Goal: Find specific page/section: Find specific page/section

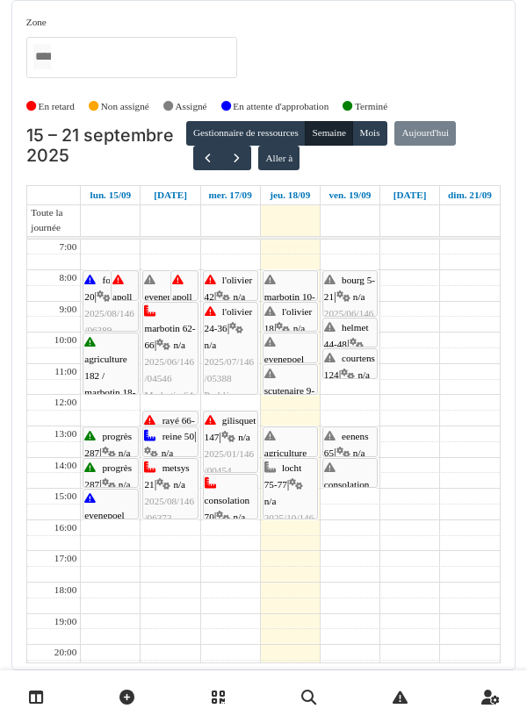
scroll to position [56, 0]
click at [127, 270] on link "apollo 2 | n/a 2025/09/146/06988 Refaire l'étanchéité de la fenêtre qui se trou…" at bounding box center [125, 285] width 28 height 31
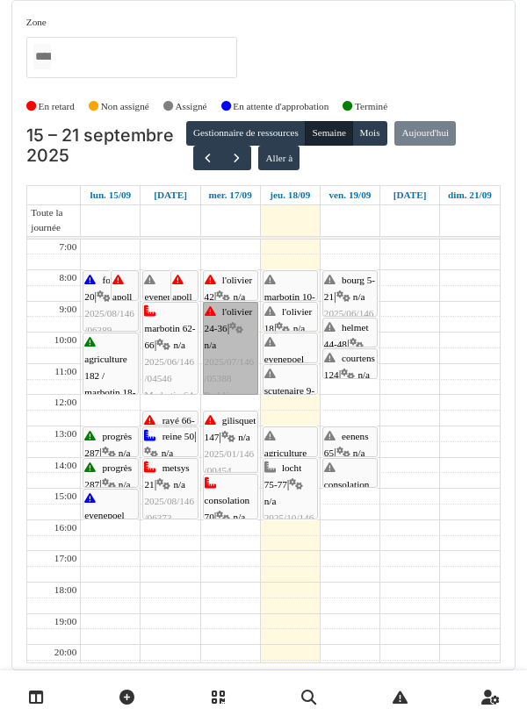
click at [232, 302] on link "l'olivier 24-36 | n/a 2025/07/146/05388 Problème portes et poignées" at bounding box center [230, 348] width 55 height 93
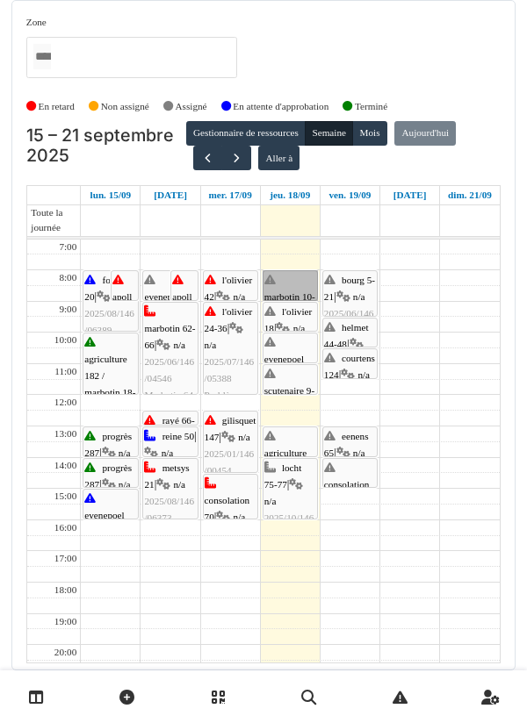
click at [284, 270] on link "marbotin 10-14 | n/a 2025/08/146/06404 À replanifier quand la serrure est dispo…" at bounding box center [289, 285] width 55 height 31
click at [241, 270] on link "l'olivier 42 | n/a 2025/07/146/05063 Replacement du tirant extérieur de la port…" at bounding box center [230, 285] width 55 height 31
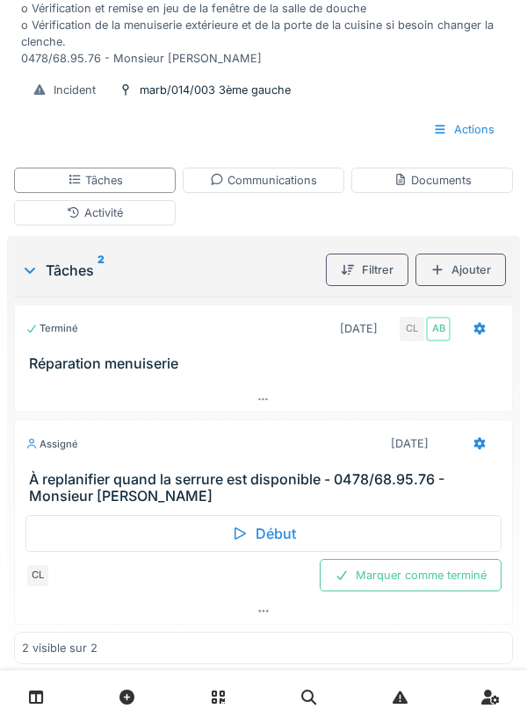
scroll to position [254, 0]
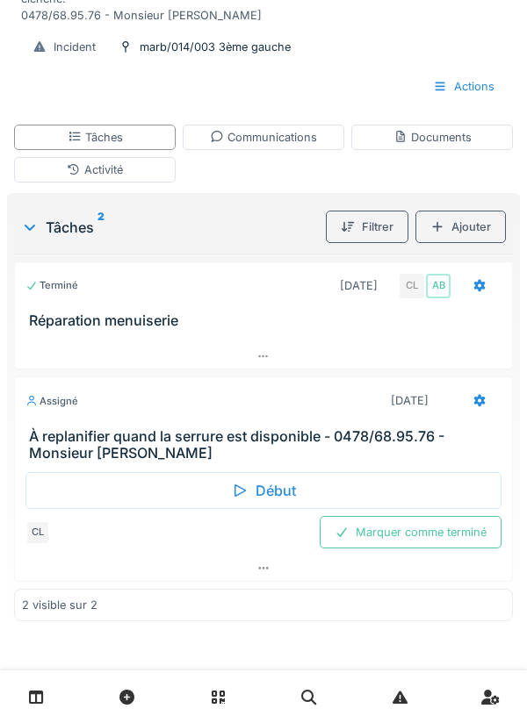
click at [276, 495] on div "Début" at bounding box center [263, 490] width 476 height 37
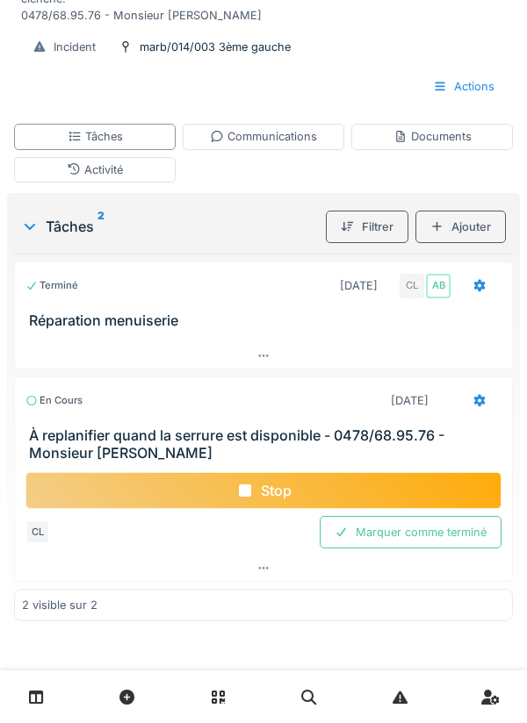
click at [419, 145] on div "Documents" at bounding box center [432, 136] width 78 height 17
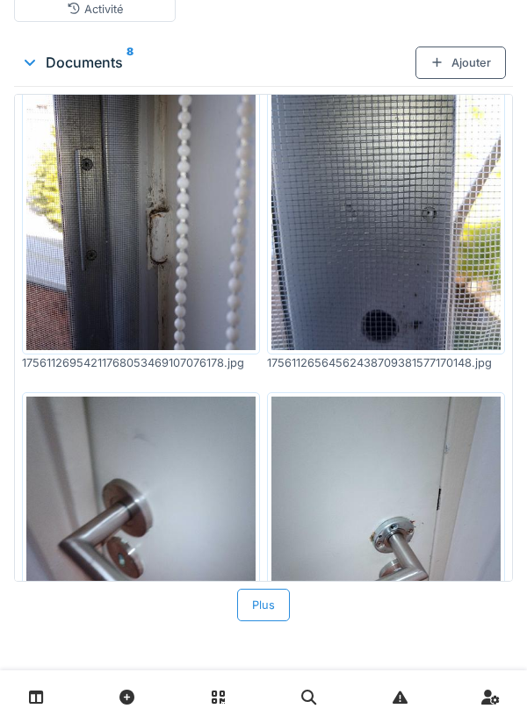
scroll to position [0, 0]
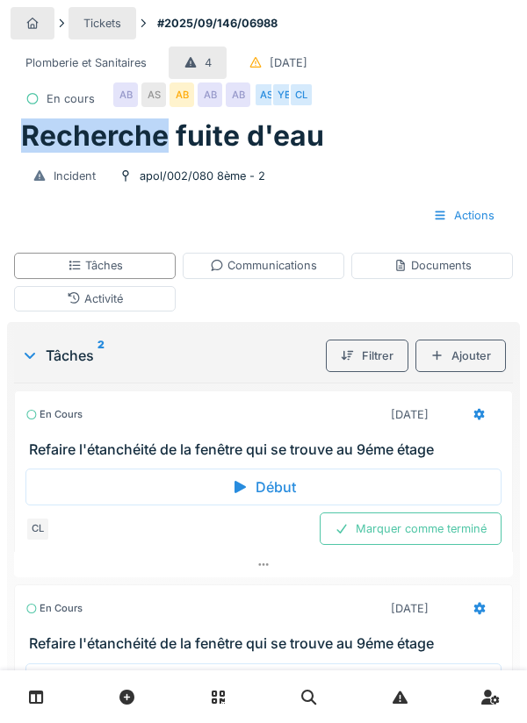
click at [416, 75] on div "Plomberie et Sanitaires 4 09/09/2025 En cours AB AS AB AB AB AS YE CL" at bounding box center [263, 80] width 505 height 75
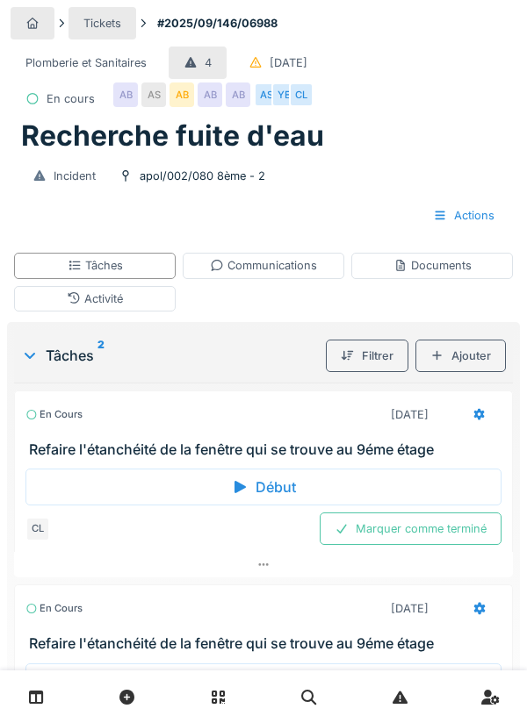
click at [441, 91] on div "Plomberie et Sanitaires 4 09/09/2025 En cours AB AS AB AB AB AS YE CL" at bounding box center [263, 80] width 505 height 75
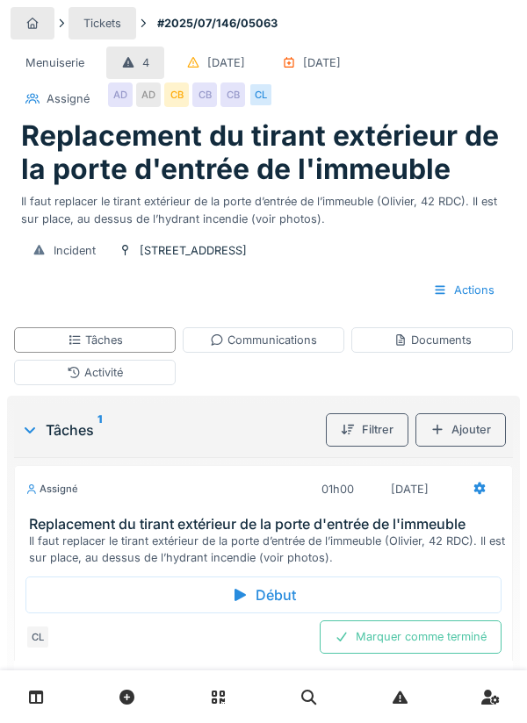
click at [423, 344] on div "Documents" at bounding box center [432, 340] width 78 height 17
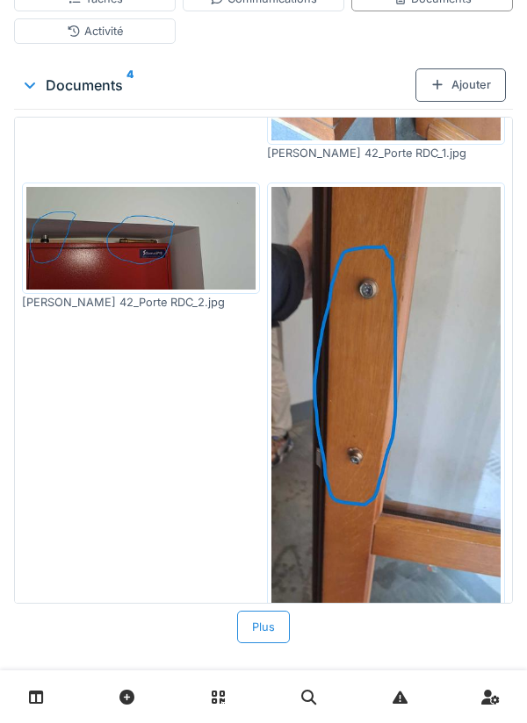
scroll to position [570, 0]
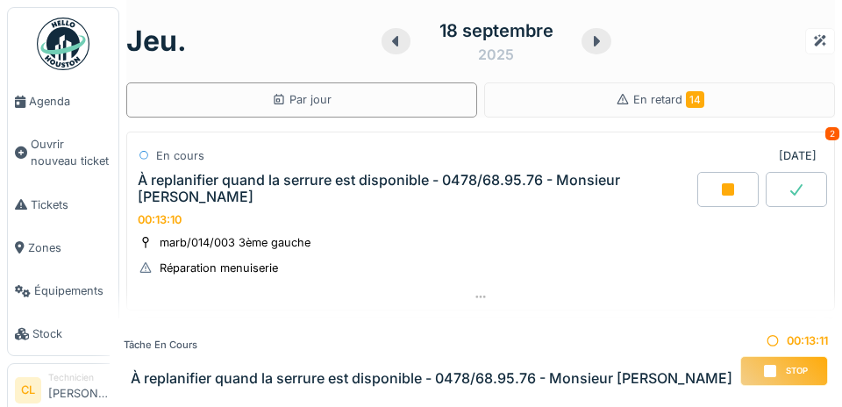
click at [59, 112] on link "Agenda" at bounding box center [63, 101] width 111 height 43
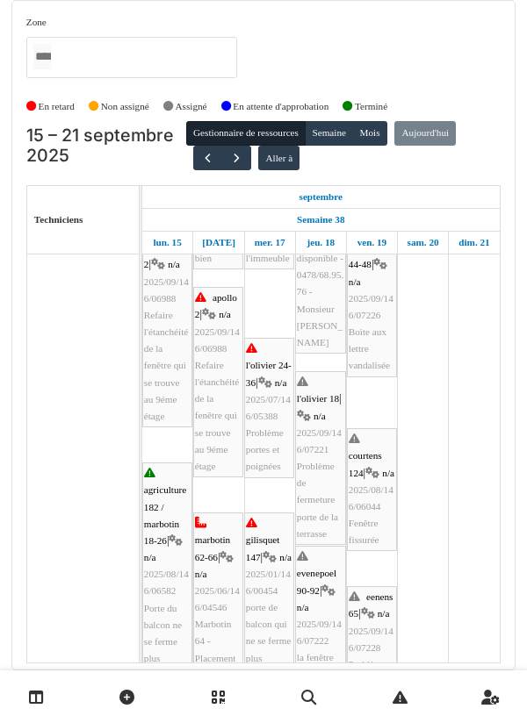
scroll to position [176, 0]
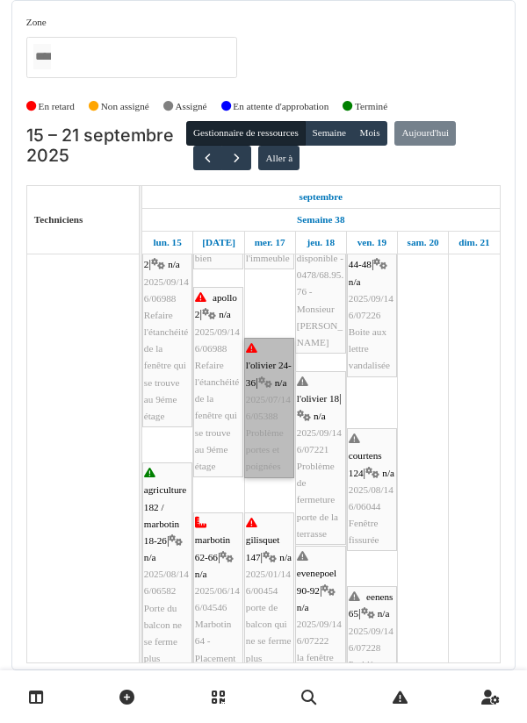
click at [268, 452] on link "l'olivier 24-36 | n/a 2025/07/146/05388 Problème portes et poignées" at bounding box center [269, 408] width 50 height 140
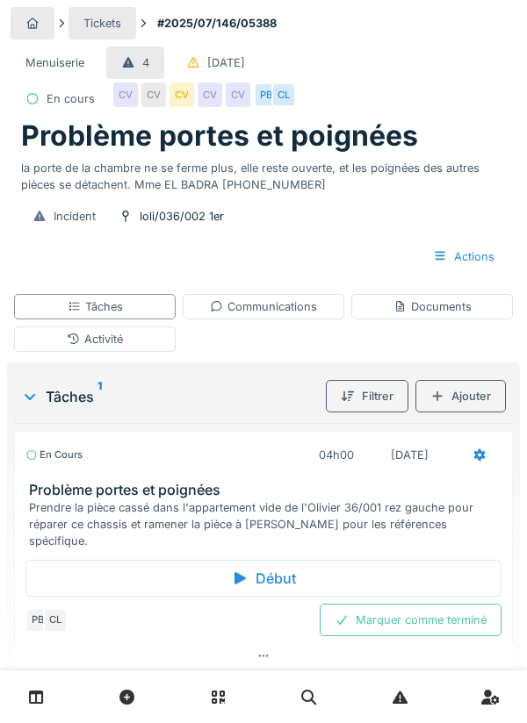
click at [434, 312] on div "Documents" at bounding box center [432, 306] width 78 height 17
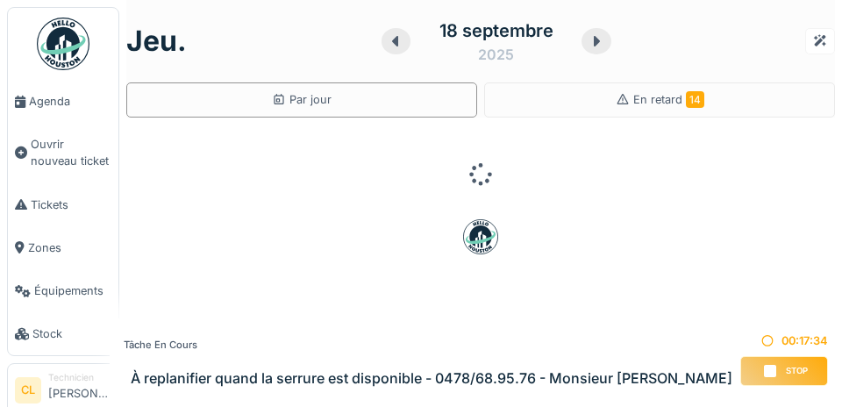
click at [51, 104] on span "Agenda" at bounding box center [70, 101] width 82 height 17
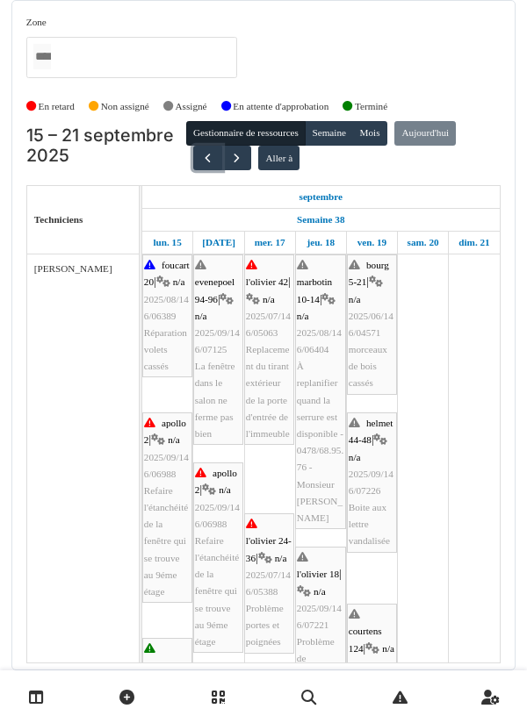
click at [199, 169] on button "button" at bounding box center [207, 158] width 29 height 25
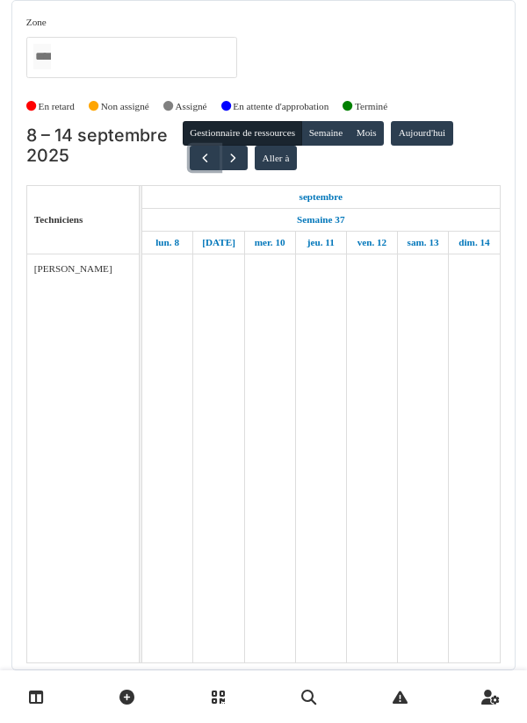
click at [206, 165] on button "button" at bounding box center [204, 158] width 29 height 25
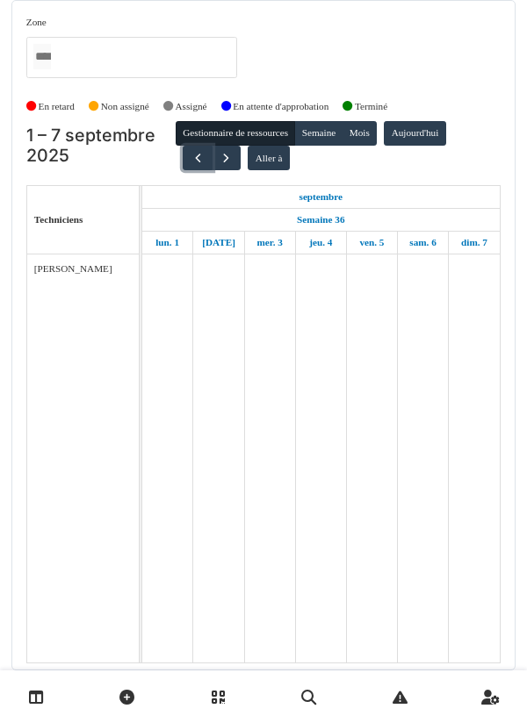
click at [192, 163] on span "button" at bounding box center [197, 158] width 15 height 15
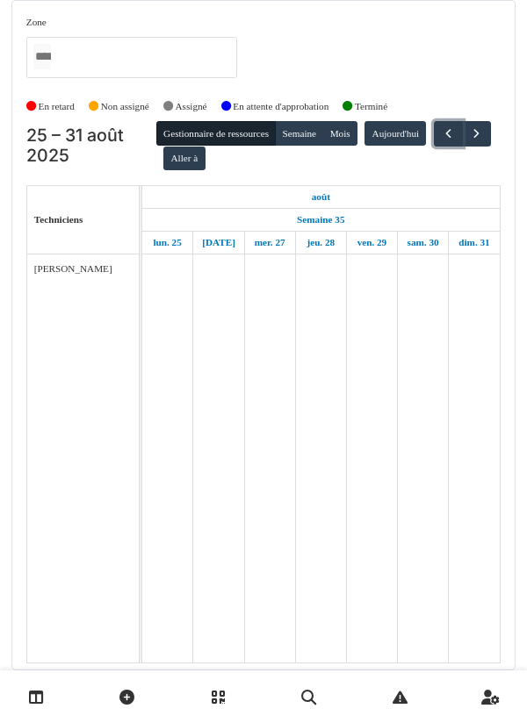
click at [434, 147] on button "button" at bounding box center [448, 133] width 29 height 25
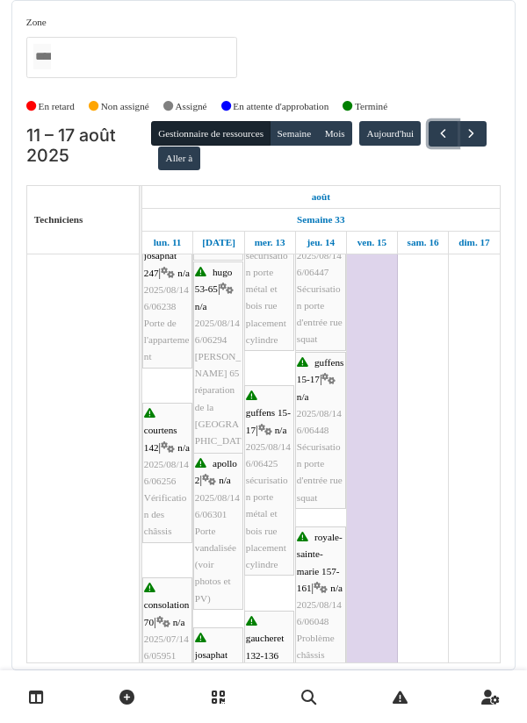
scroll to position [637, 0]
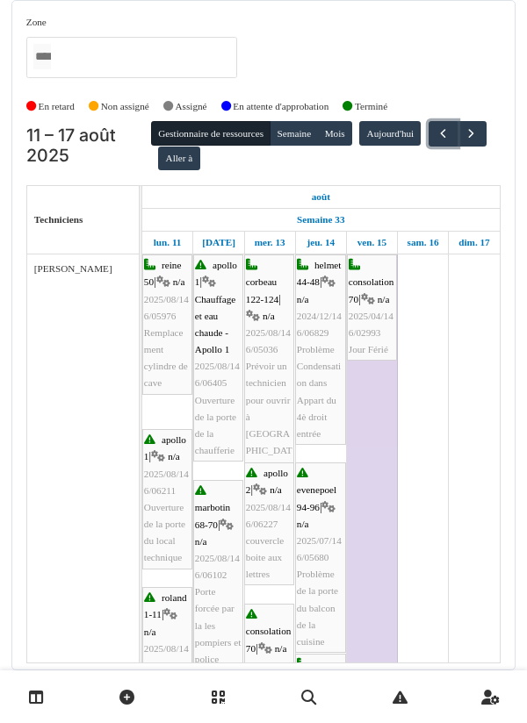
click at [435, 141] on span "button" at bounding box center [442, 133] width 15 height 15
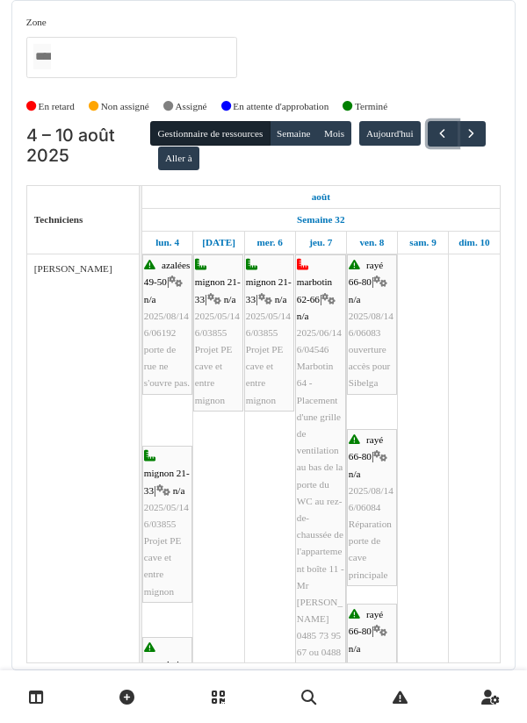
click at [434, 141] on span "button" at bounding box center [441, 133] width 15 height 15
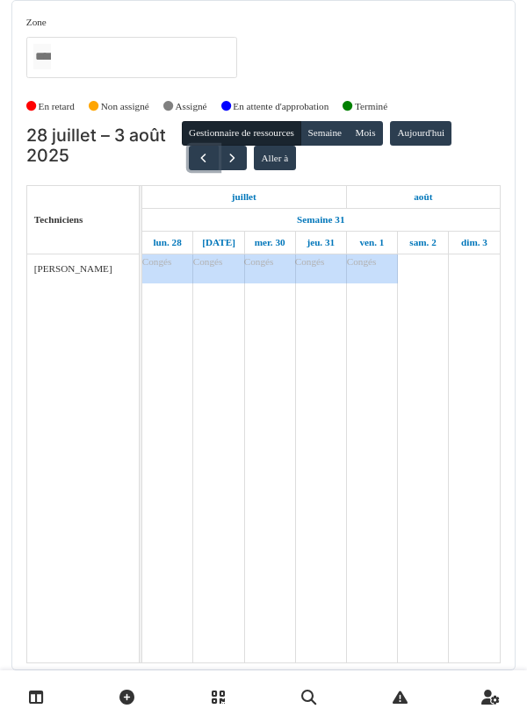
click at [199, 166] on button "button" at bounding box center [203, 158] width 29 height 25
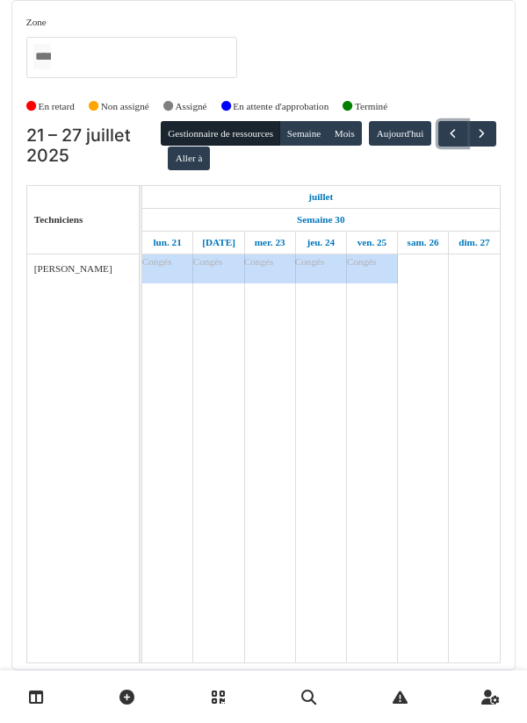
click at [445, 141] on span "button" at bounding box center [452, 133] width 15 height 15
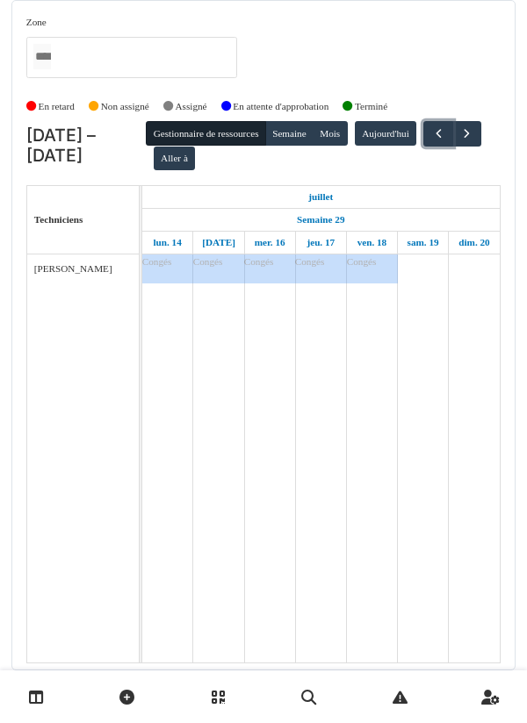
click at [431, 141] on span "button" at bounding box center [438, 133] width 15 height 15
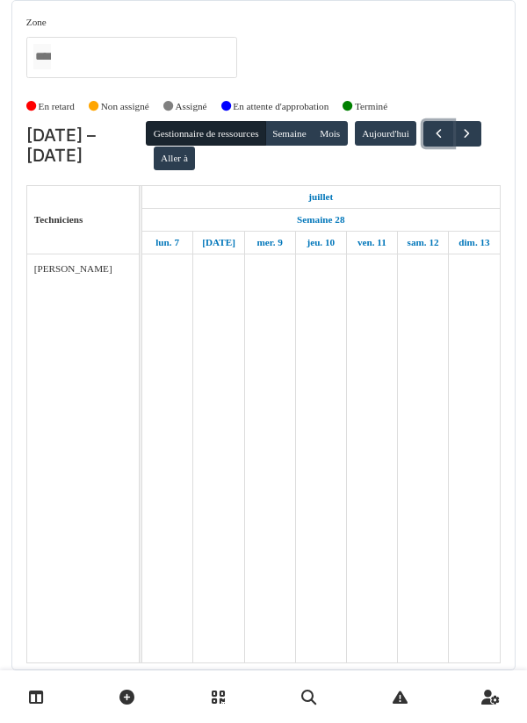
click at [431, 141] on span "button" at bounding box center [438, 133] width 15 height 15
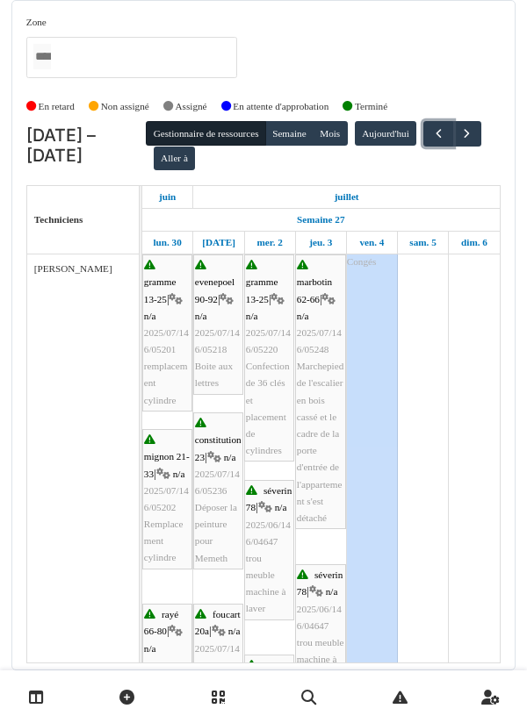
click at [431, 141] on span "button" at bounding box center [438, 133] width 15 height 15
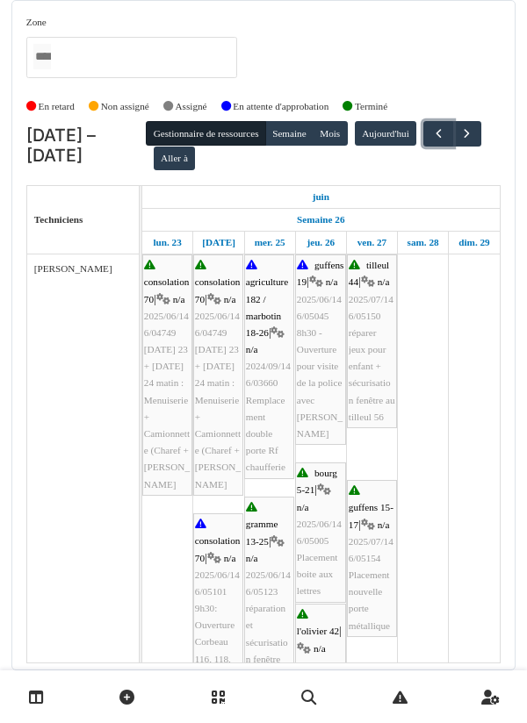
click at [431, 126] on span "button" at bounding box center [438, 133] width 15 height 15
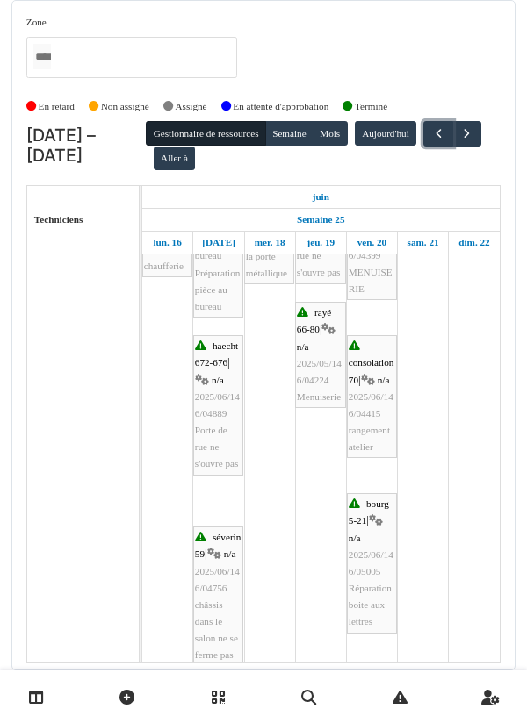
click at [431, 126] on span "button" at bounding box center [438, 133] width 15 height 15
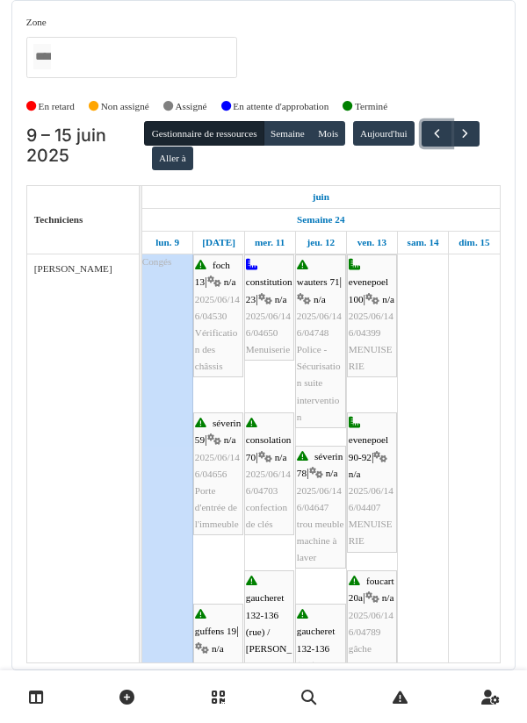
click at [444, 126] on span "button" at bounding box center [436, 133] width 15 height 15
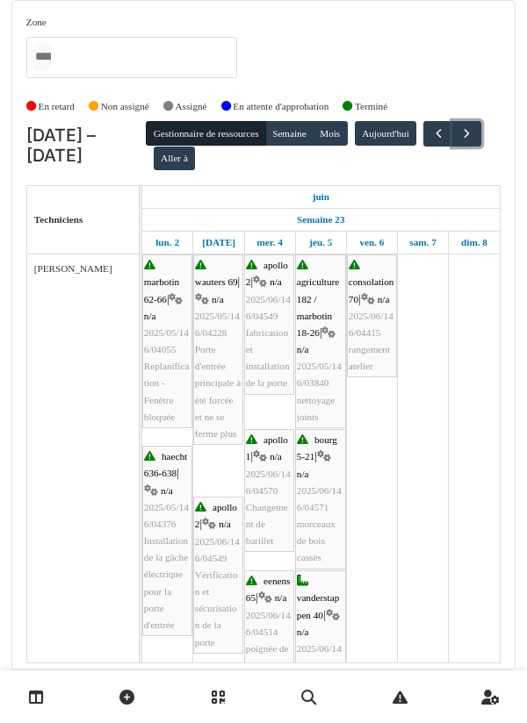
click at [473, 126] on span "button" at bounding box center [466, 133] width 15 height 15
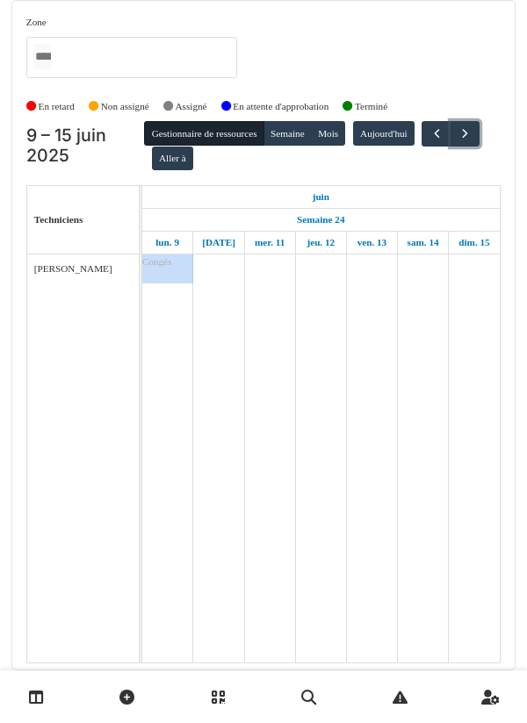
click at [472, 126] on span "button" at bounding box center [464, 133] width 15 height 15
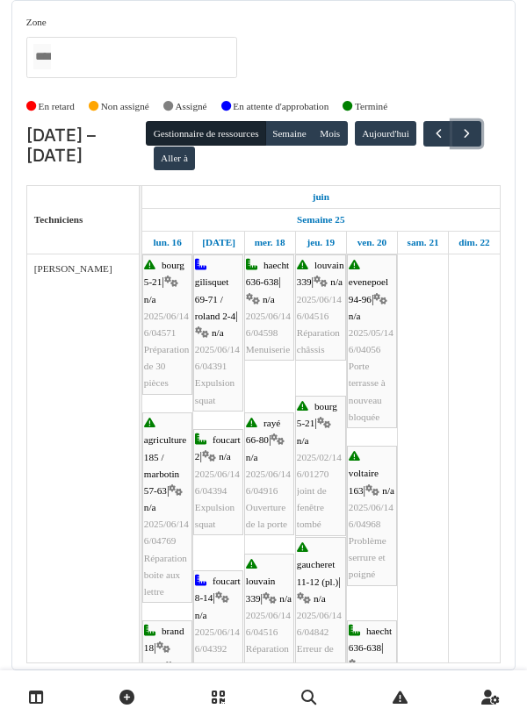
click at [459, 126] on span "button" at bounding box center [466, 133] width 15 height 15
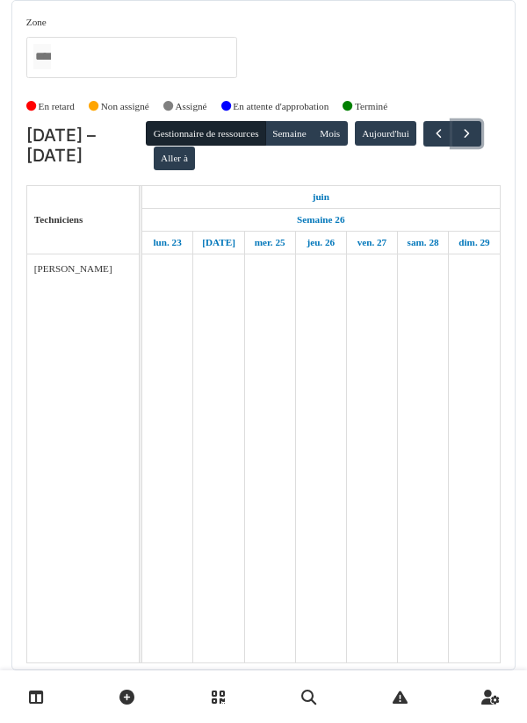
click at [459, 126] on span "button" at bounding box center [466, 133] width 15 height 15
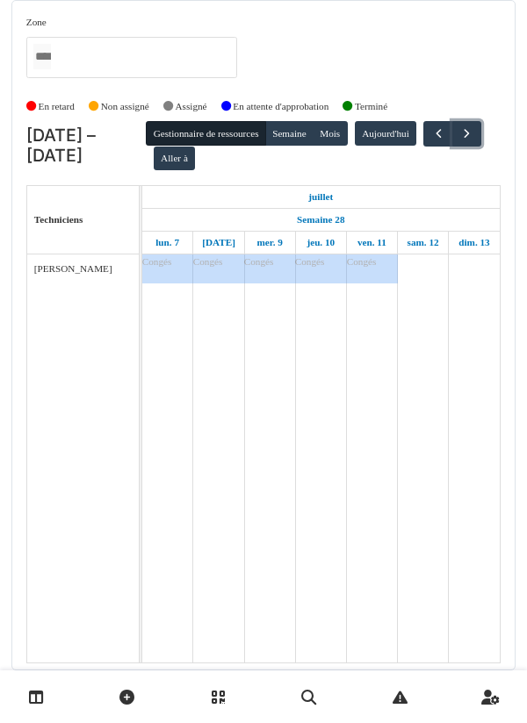
click at [452, 121] on button "button" at bounding box center [466, 133] width 29 height 25
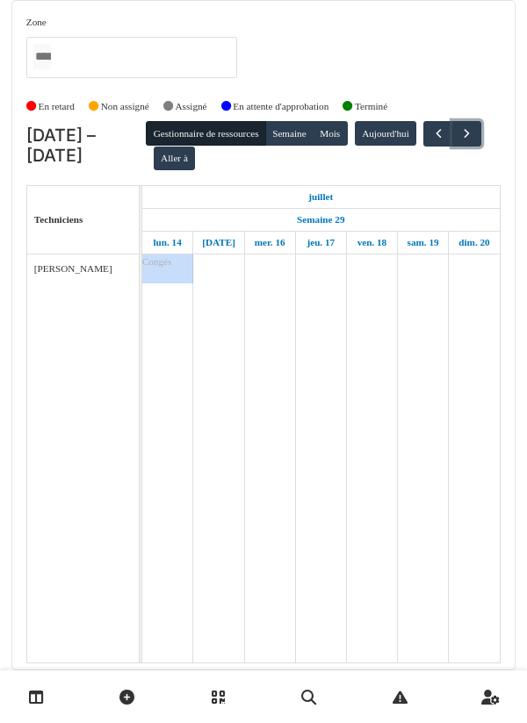
click at [452, 121] on button "button" at bounding box center [466, 133] width 29 height 25
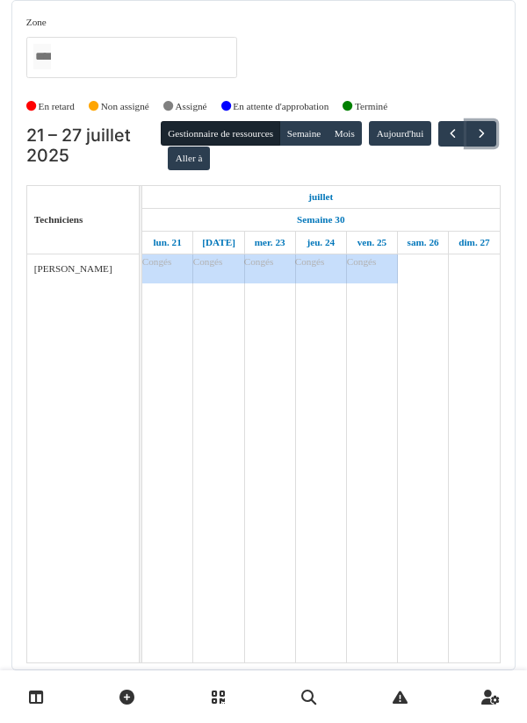
click at [474, 126] on span "button" at bounding box center [481, 133] width 15 height 15
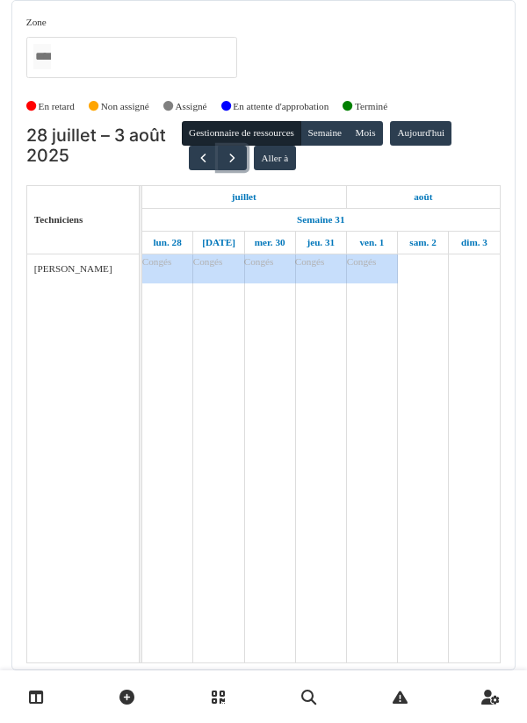
click at [229, 151] on span "button" at bounding box center [232, 158] width 15 height 15
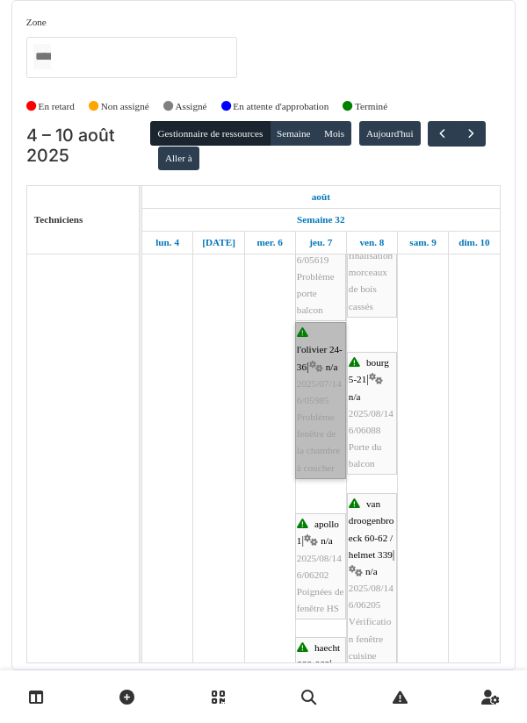
click at [321, 352] on link "l'olivier 24-36 | n/a 2025/07/146/05985 Problème fenêtre de la chambre à coucher" at bounding box center [320, 400] width 51 height 157
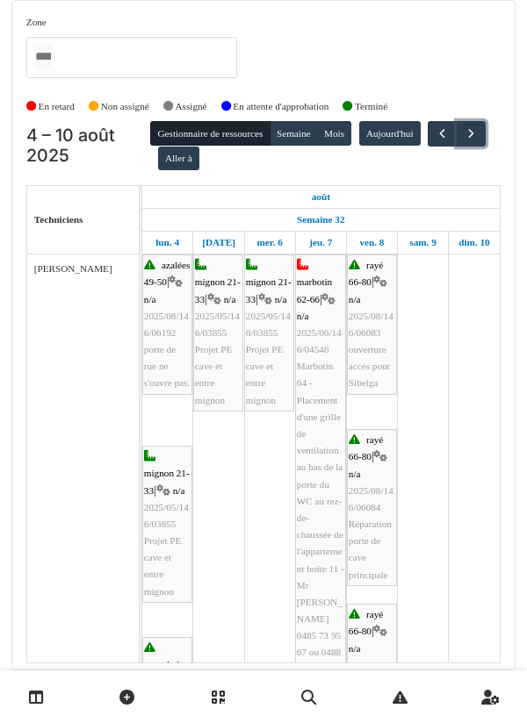
click at [463, 126] on span "button" at bounding box center [470, 133] width 15 height 15
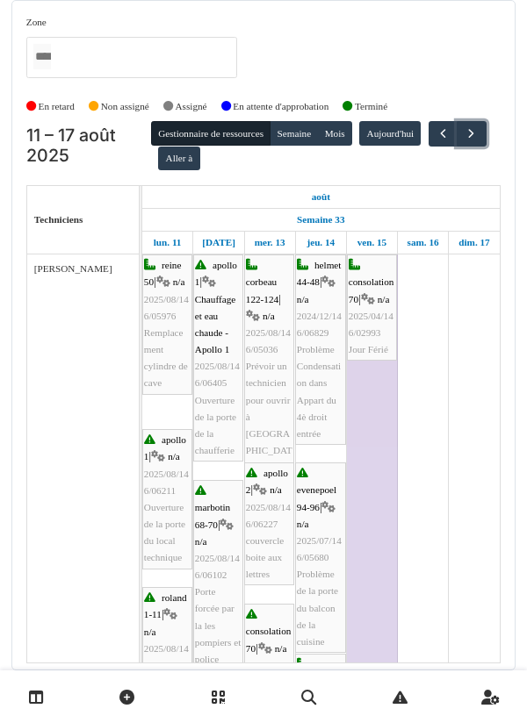
click at [463, 126] on span "button" at bounding box center [470, 133] width 15 height 15
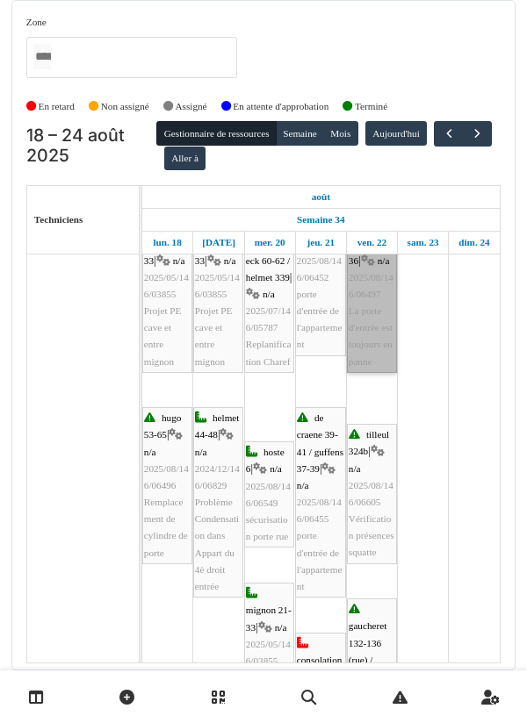
click at [368, 309] on link "l'olivier 24-36 | n/a 2025/08/146/06497 La porte d'entrée est toujours en panne" at bounding box center [372, 294] width 50 height 157
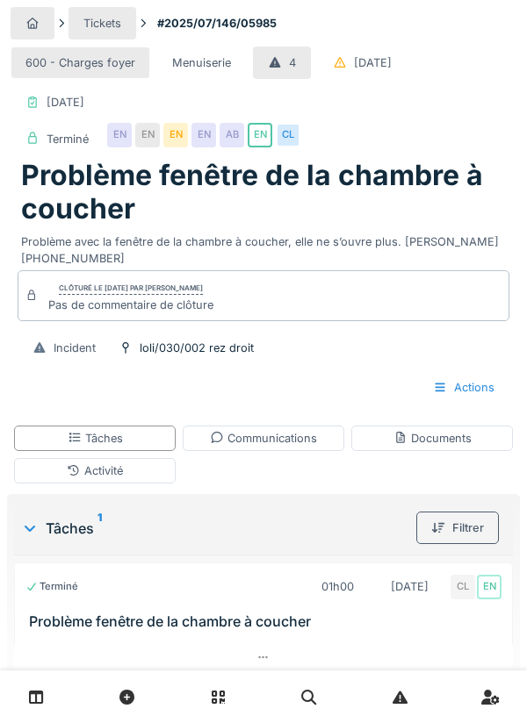
click at [427, 435] on div "Documents" at bounding box center [432, 438] width 78 height 17
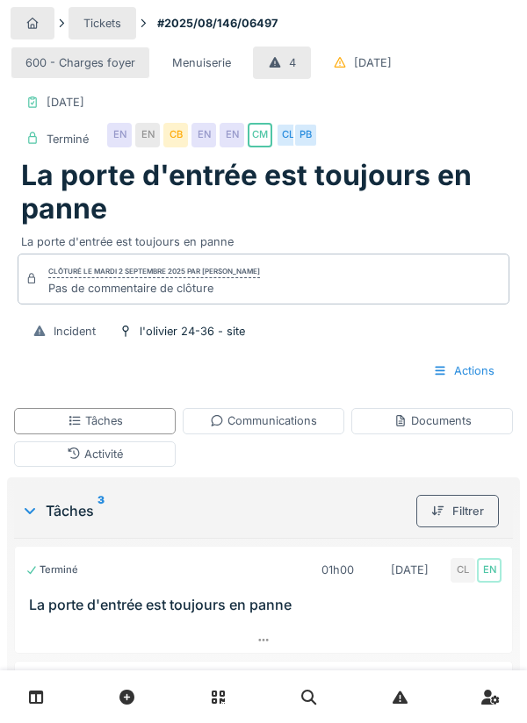
click at [434, 422] on div "Documents" at bounding box center [432, 420] width 78 height 17
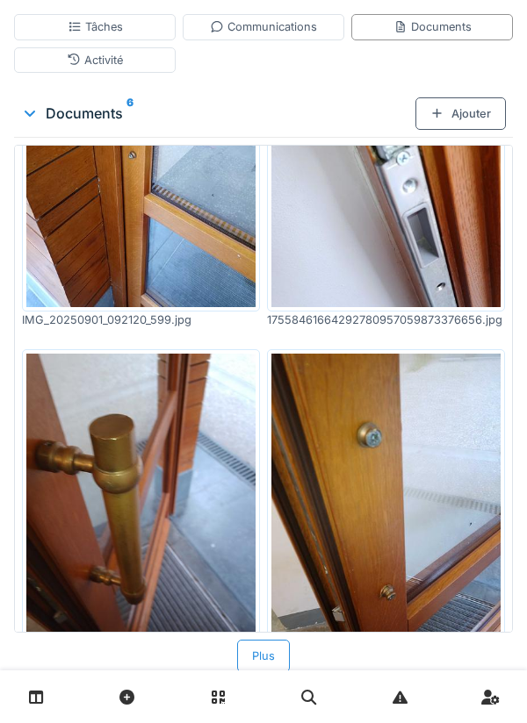
scroll to position [422, 0]
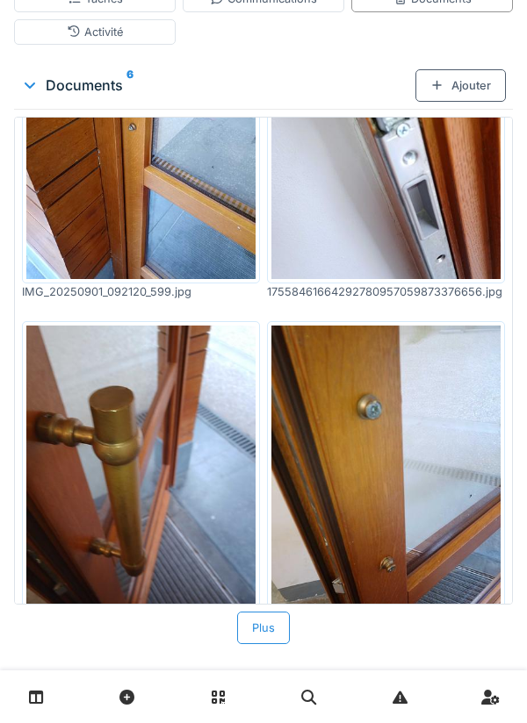
click at [11, 651] on div "Documents 6 Ajouter 17567154654188072703972228549543.jpg VID_20250901_092052.mp…" at bounding box center [263, 353] width 512 height 596
